Goal: Transaction & Acquisition: Purchase product/service

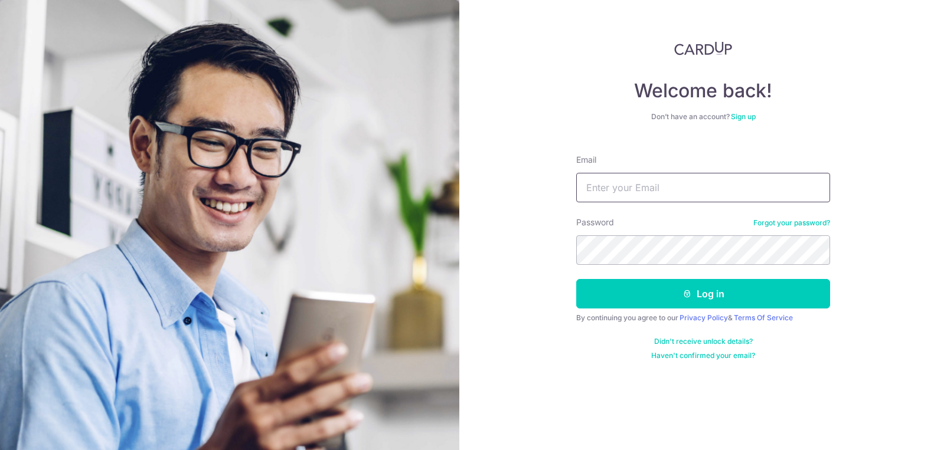
type input "luciehall@hotmail.co.uk"
click at [703, 294] on button "Log in" at bounding box center [703, 294] width 254 height 30
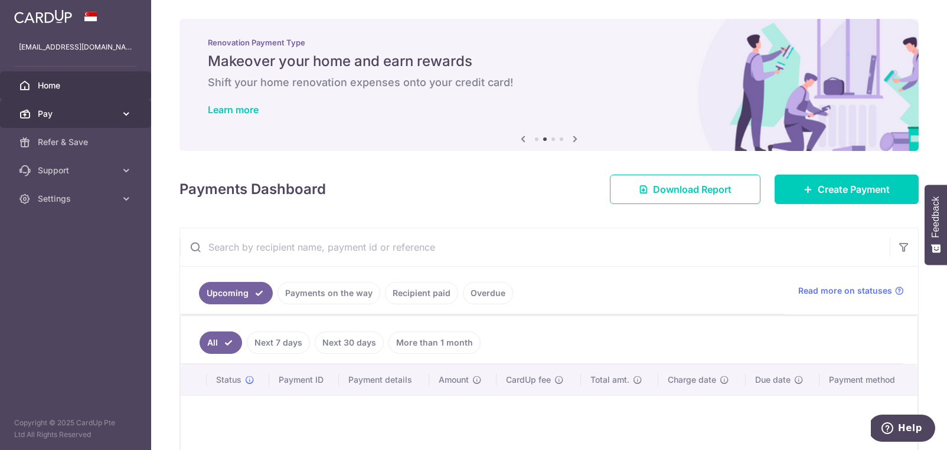
click at [96, 109] on span "Pay" at bounding box center [77, 114] width 78 height 12
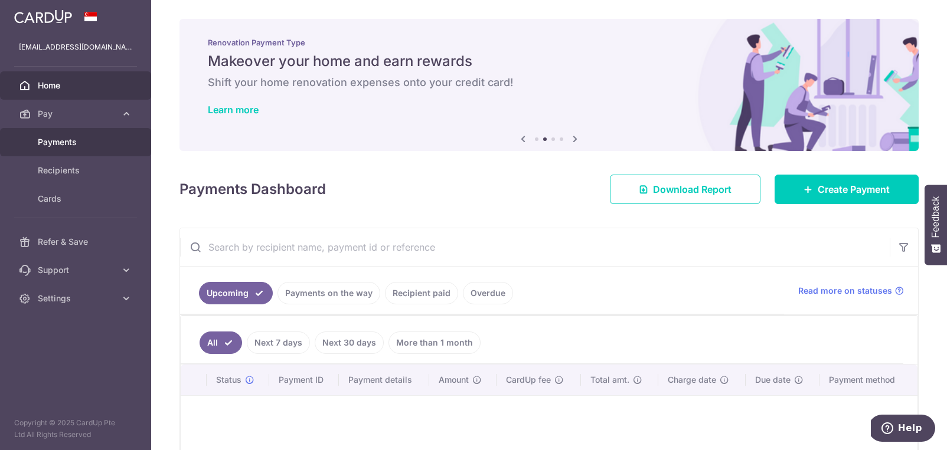
click at [77, 143] on span "Payments" at bounding box center [77, 142] width 78 height 12
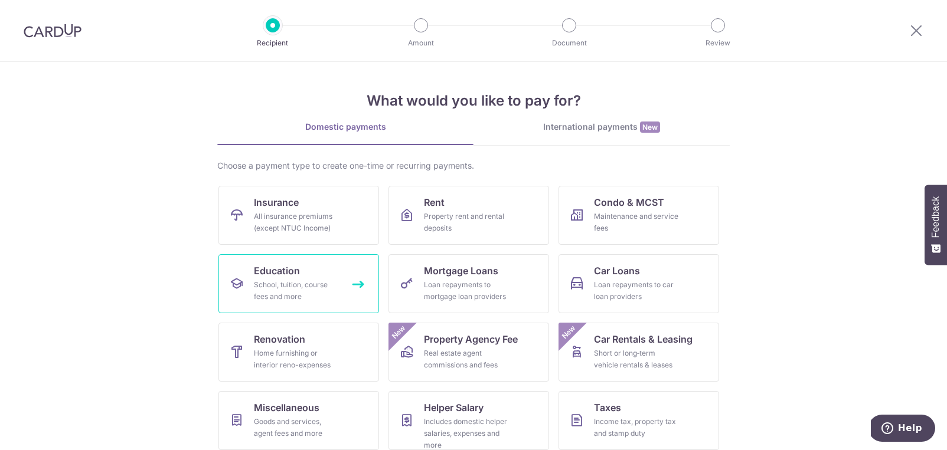
click at [247, 280] on link "Education School, tuition, course fees and more" at bounding box center [298, 283] width 161 height 59
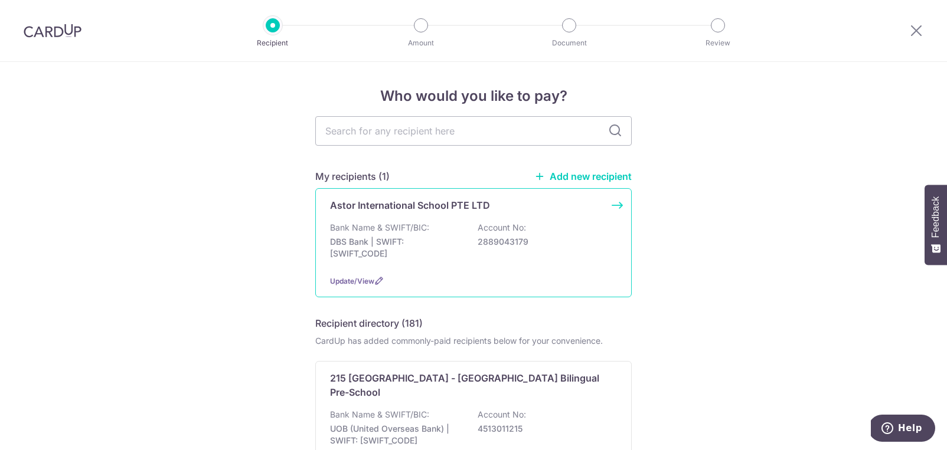
click at [578, 279] on div "Update/View" at bounding box center [473, 281] width 287 height 12
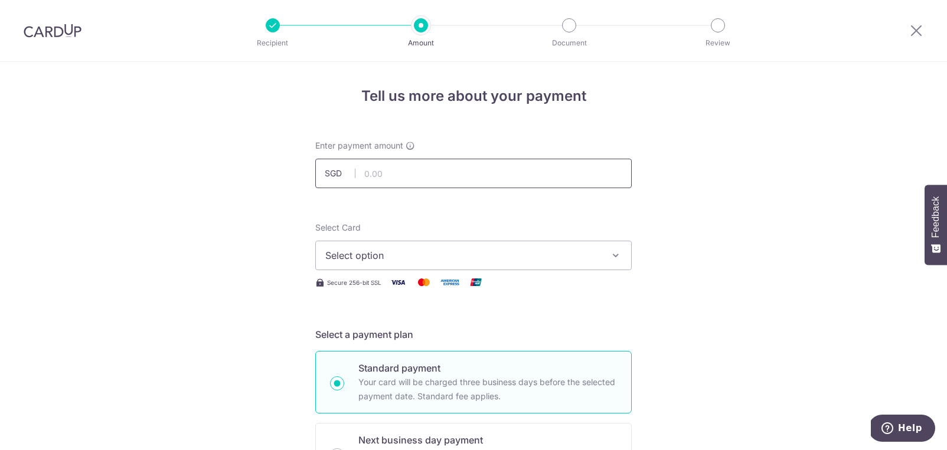
click at [588, 182] on input "text" at bounding box center [473, 174] width 316 height 30
type input "2,280.00"
click at [556, 271] on div "Select Card Select option Add credit card Your Cards **** 7553 Secure 256-bit S…" at bounding box center [473, 256] width 316 height 68
click at [556, 248] on span "Select option" at bounding box center [462, 255] width 275 height 14
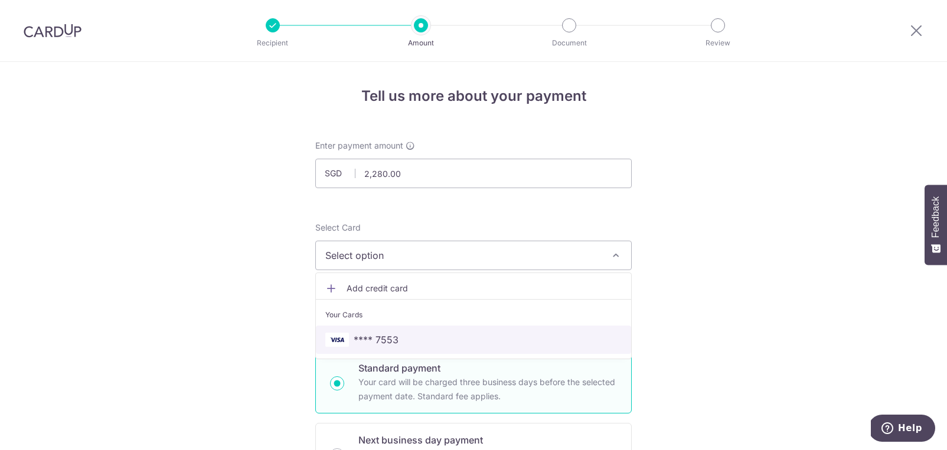
click at [464, 335] on span "**** 7553" at bounding box center [473, 340] width 296 height 14
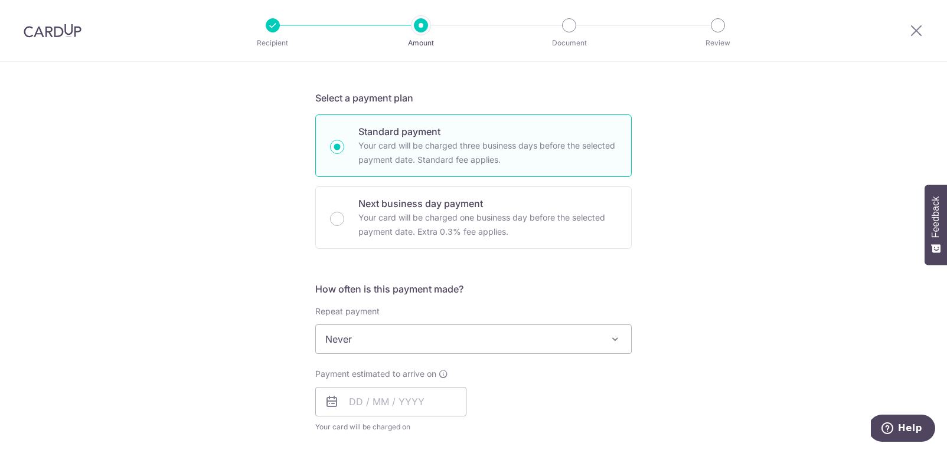
scroll to position [284, 0]
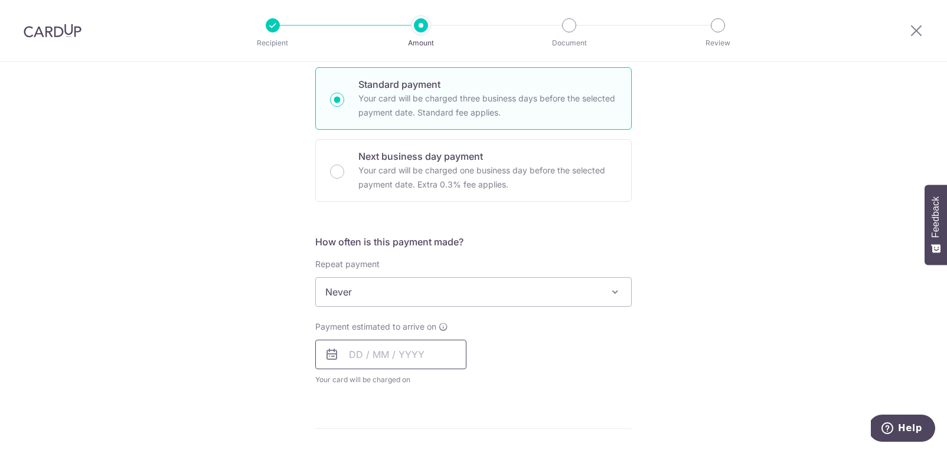
click at [414, 353] on input "text" at bounding box center [390, 355] width 151 height 30
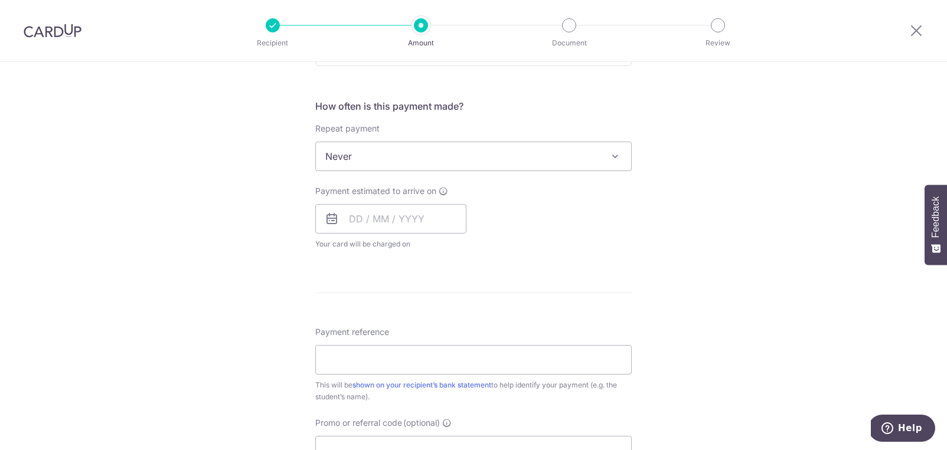
scroll to position [428, 0]
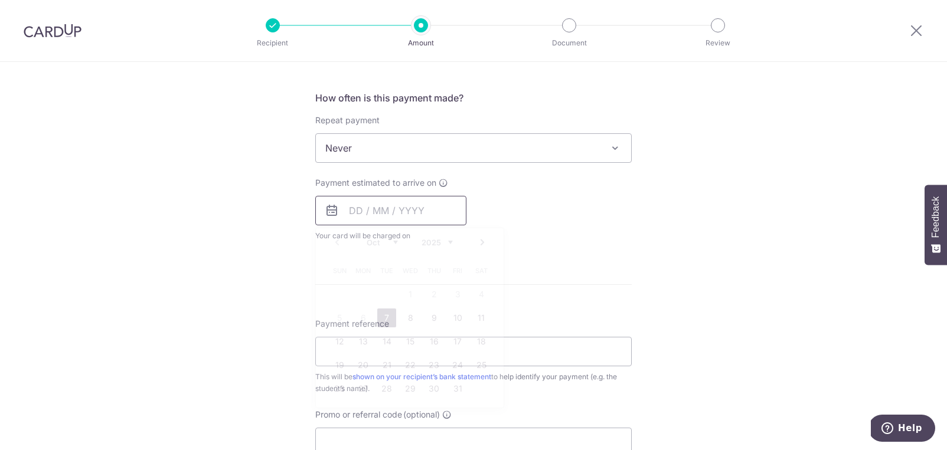
click at [417, 214] on input "text" at bounding box center [390, 211] width 151 height 30
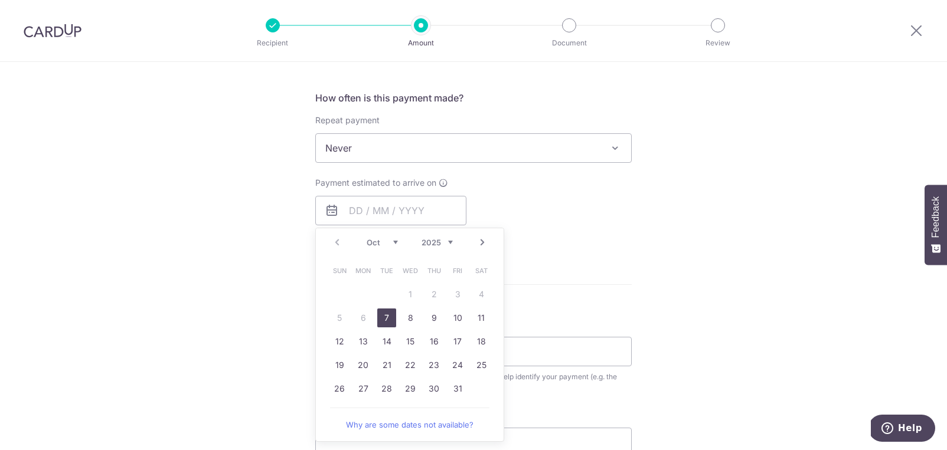
click at [386, 317] on link "7" at bounding box center [386, 318] width 19 height 19
type input "07/10/2025"
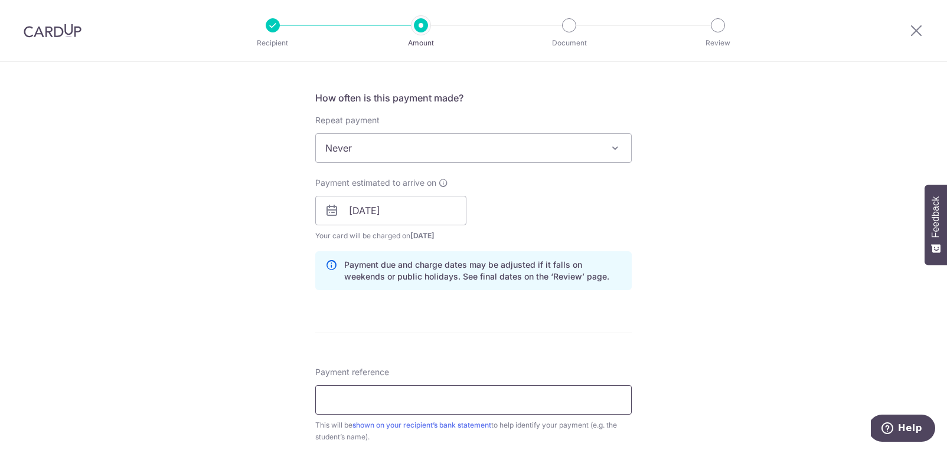
click at [561, 398] on input "Payment reference" at bounding box center [473, 400] width 316 height 30
type input "CLEMENTINE HAMMOND"
click at [847, 339] on div "Tell us more about your payment Enter payment amount SGD 2,280.00 2280.00 Selec…" at bounding box center [473, 192] width 947 height 1116
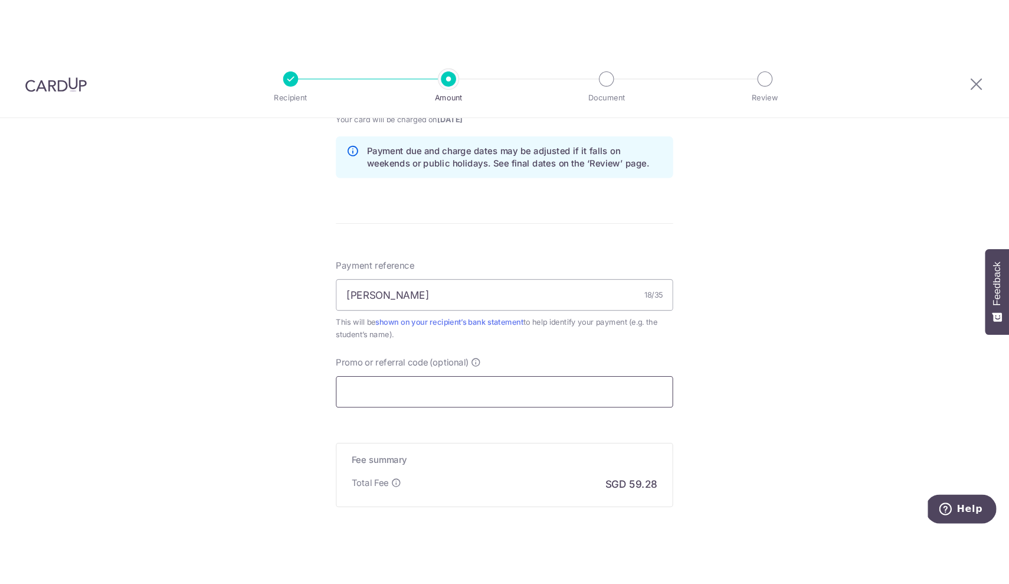
scroll to position [594, 0]
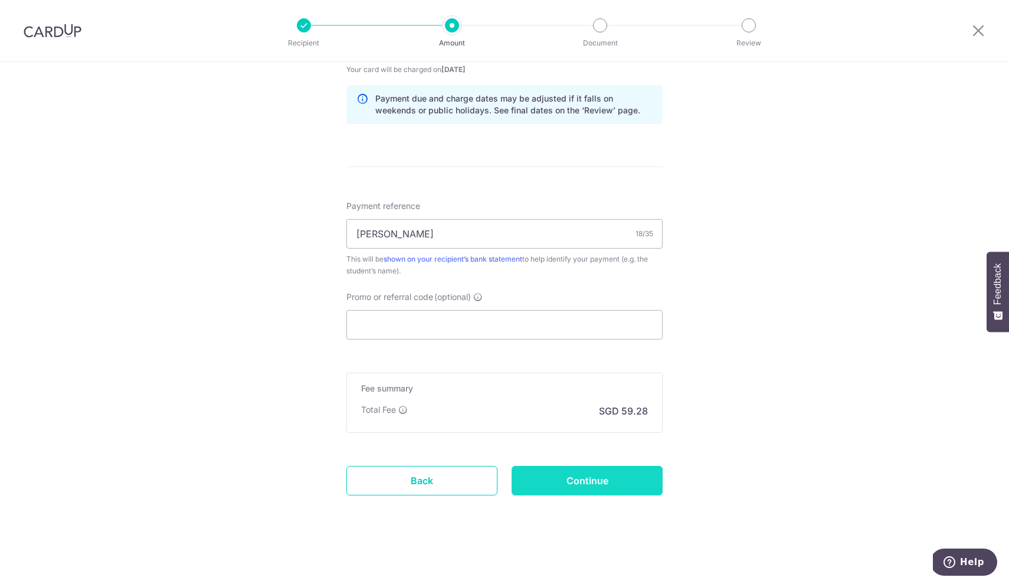
click at [588, 450] on input "Continue" at bounding box center [587, 481] width 151 height 30
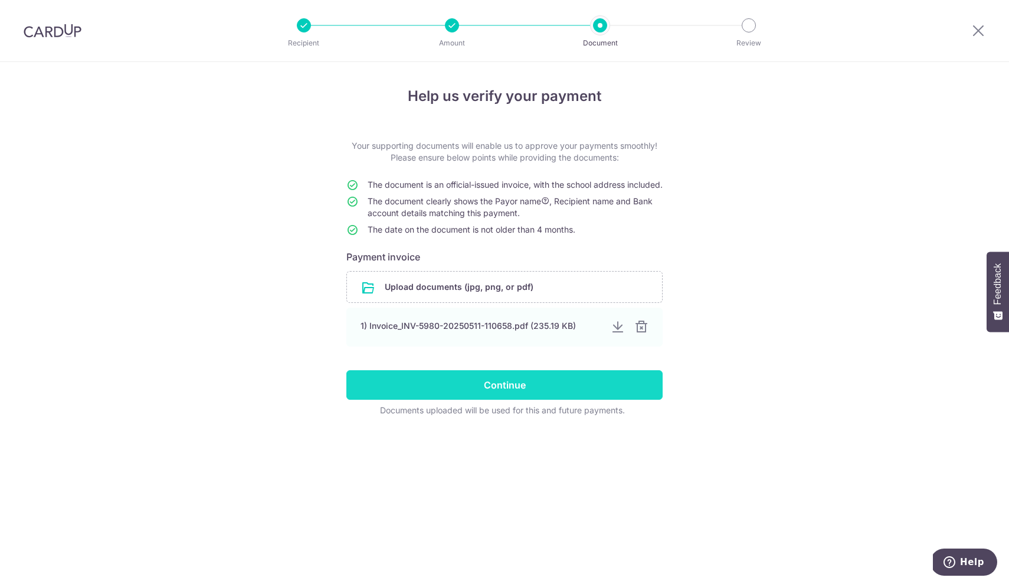
click at [570, 400] on input "Continue" at bounding box center [504, 385] width 316 height 30
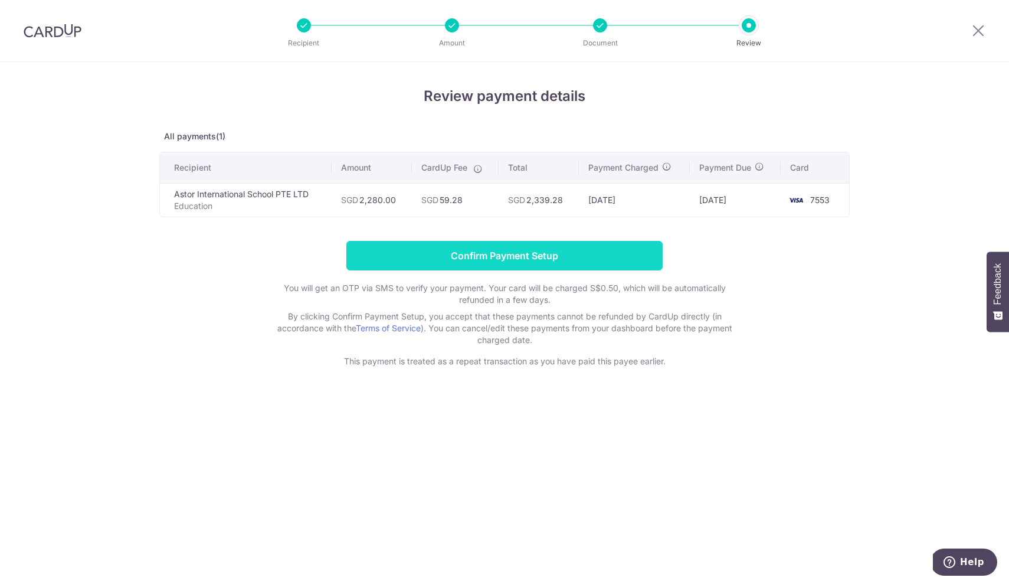
click at [597, 256] on input "Confirm Payment Setup" at bounding box center [504, 256] width 316 height 30
